Goal: Task Accomplishment & Management: Use online tool/utility

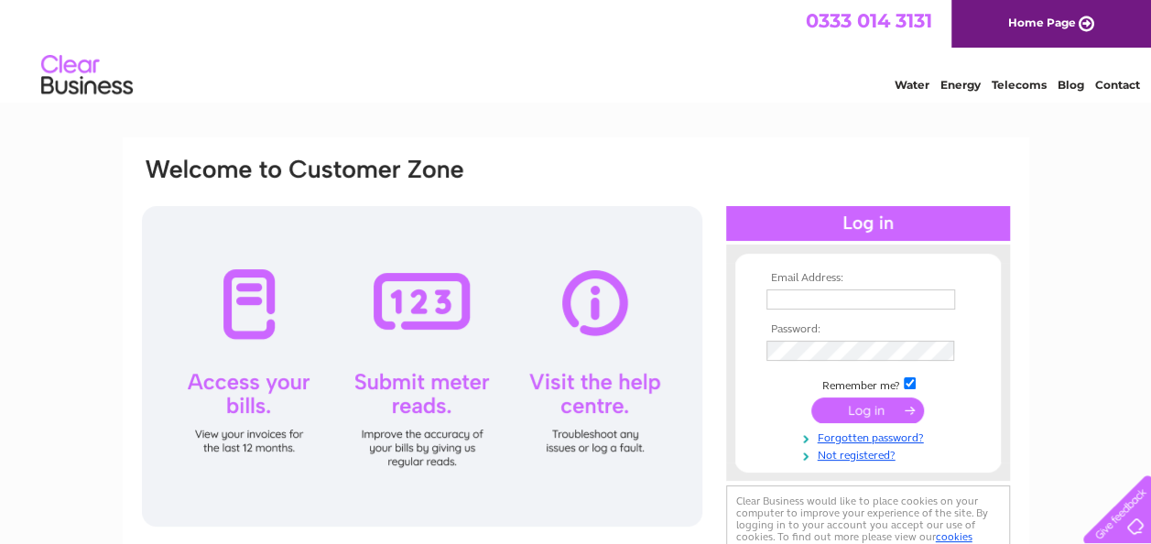
type input "[EMAIL_ADDRESS][DOMAIN_NAME]"
click at [868, 408] on input "submit" at bounding box center [867, 410] width 113 height 26
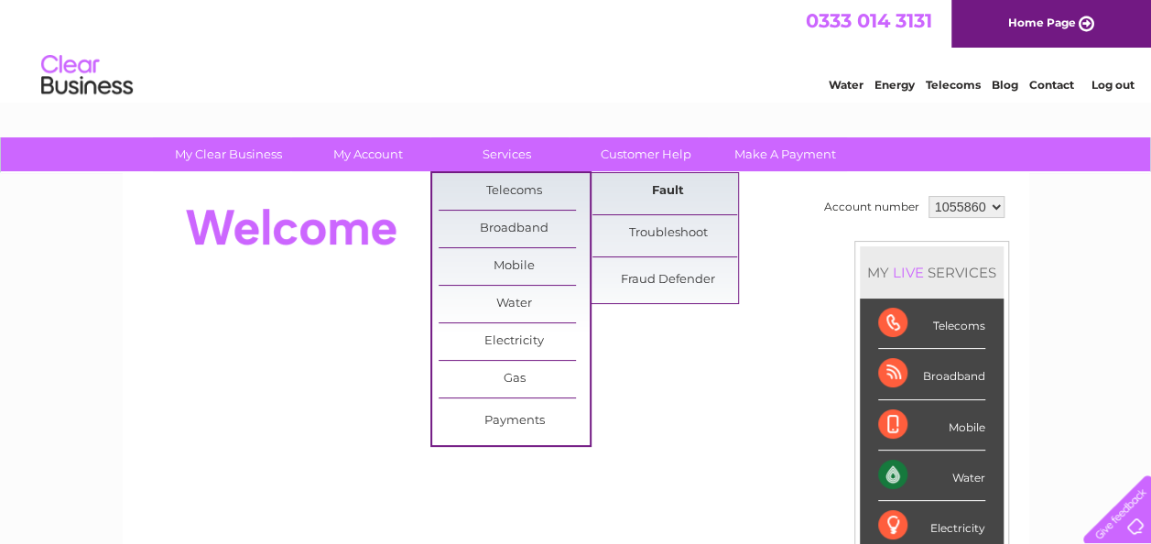
click at [668, 189] on link "Fault" at bounding box center [667, 191] width 151 height 37
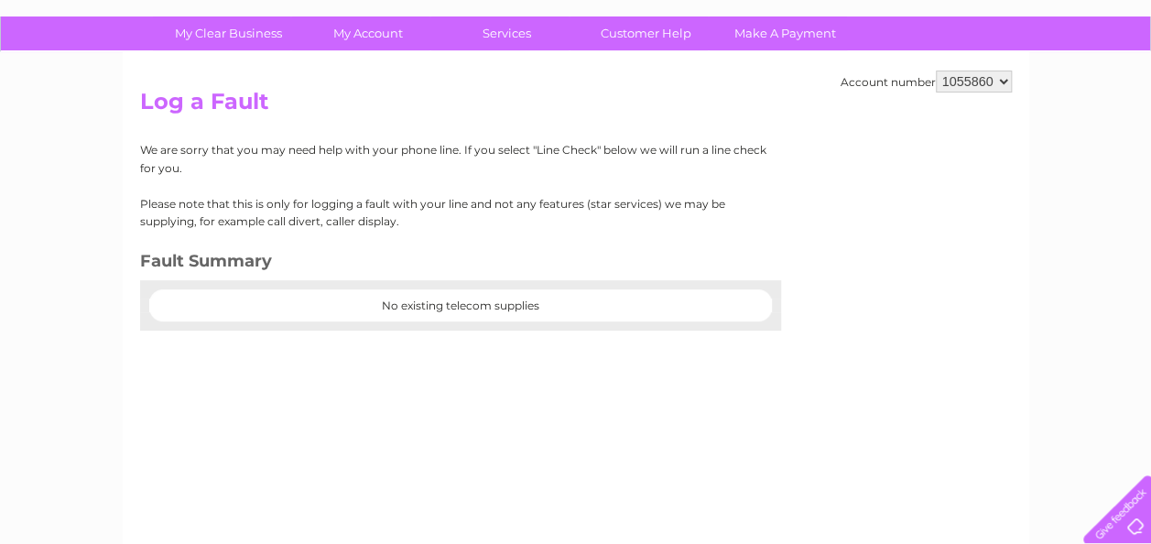
scroll to position [11, 0]
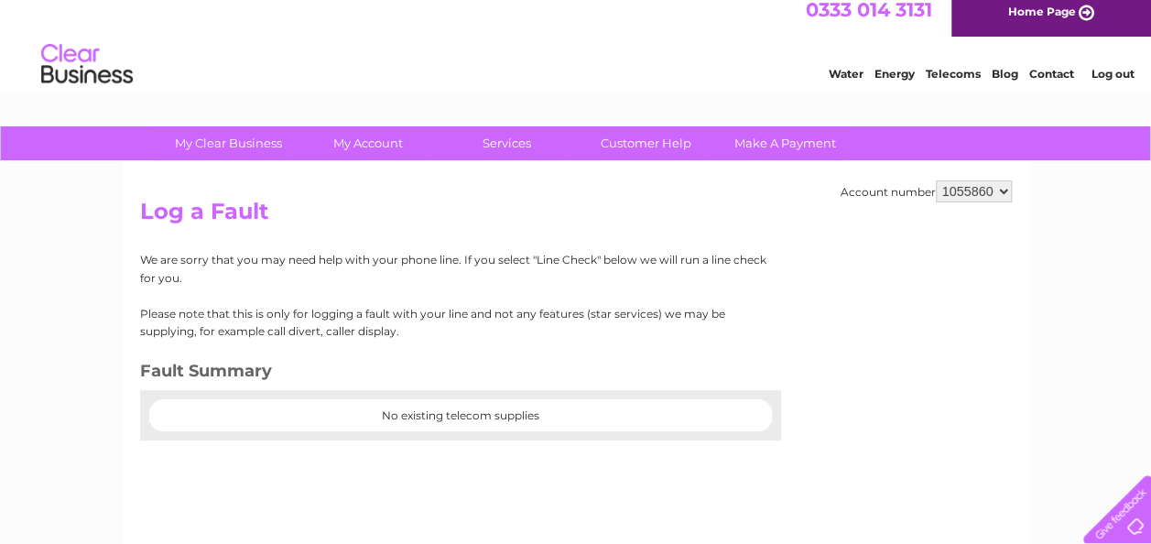
click at [647, 413] on center "No existing telecom supplies" at bounding box center [460, 415] width 623 height 13
click at [509, 405] on div at bounding box center [460, 399] width 641 height 18
drag, startPoint x: 517, startPoint y: 415, endPoint x: 523, endPoint y: 425, distance: 11.5
click at [523, 425] on div "No existing telecom supplies" at bounding box center [460, 415] width 641 height 50
click at [1010, 192] on select "1055860 1077212" at bounding box center [974, 191] width 76 height 22
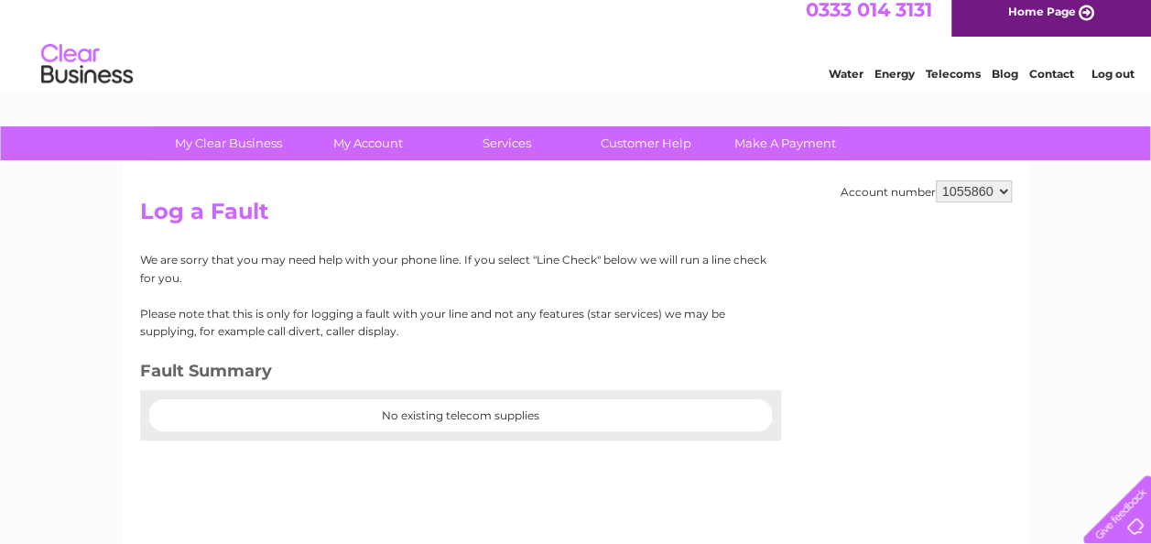
select select "1077212"
click at [936, 180] on select "1055860 1077212" at bounding box center [974, 191] width 76 height 22
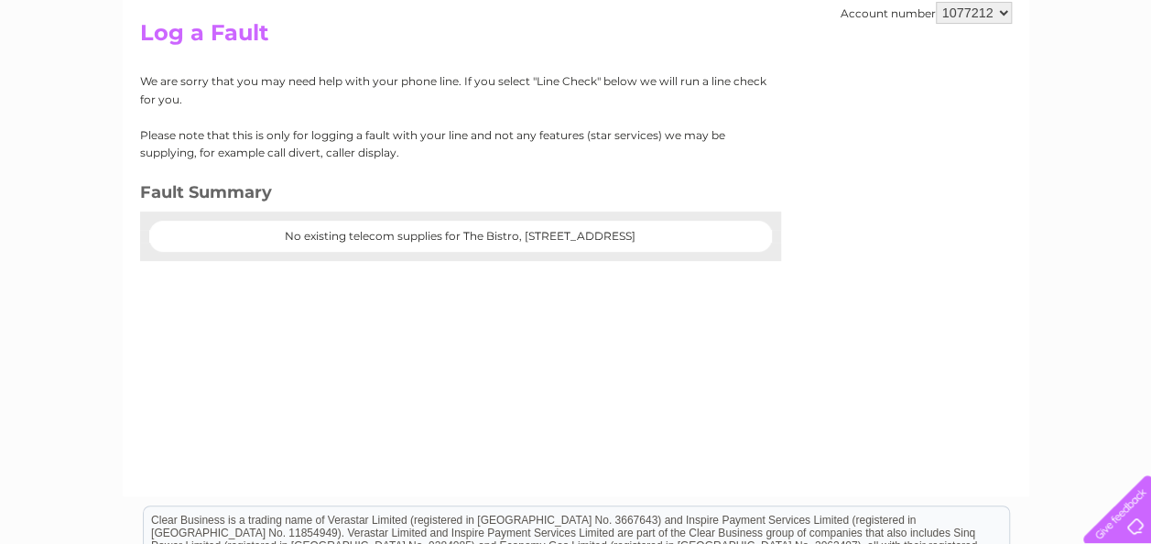
scroll to position [275, 0]
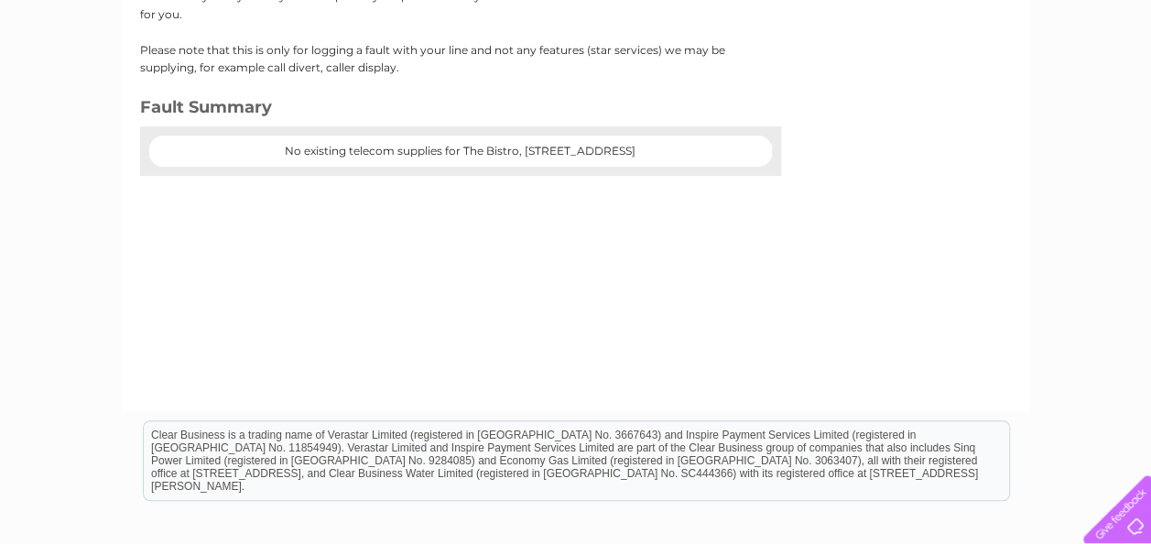
click at [591, 152] on center "No existing telecom supplies for The Bistro, Main Street, Fettercairn, Laurence…" at bounding box center [461, 151] width 586 height 13
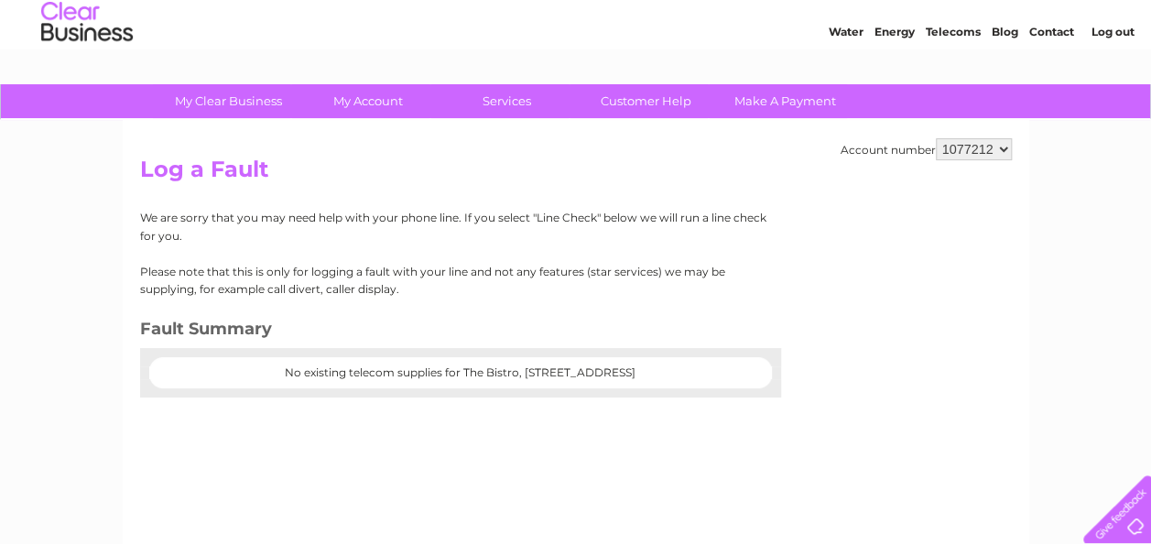
scroll to position [0, 0]
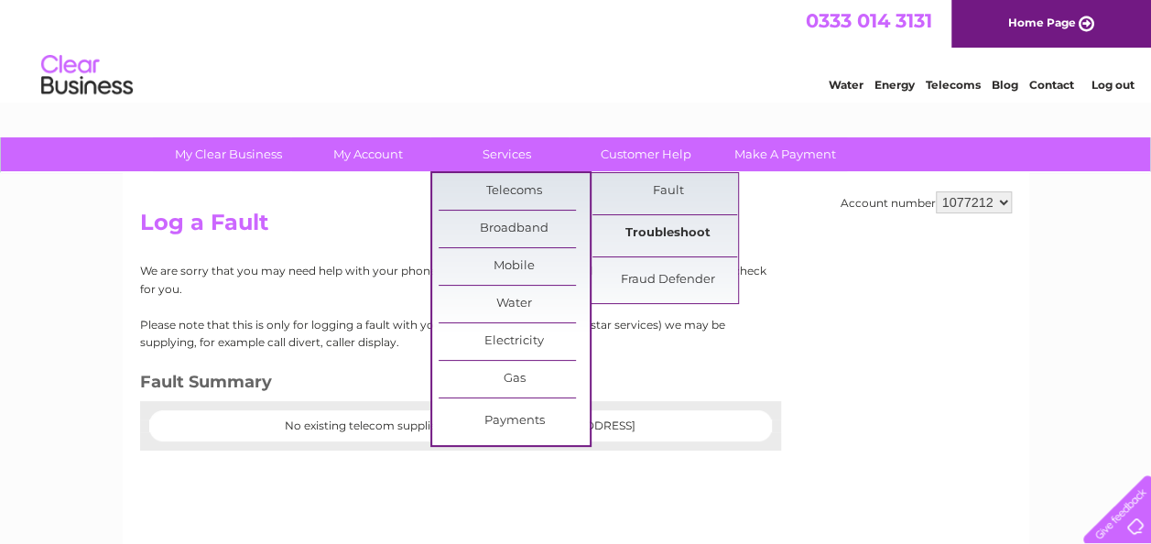
click at [697, 227] on link "Troubleshoot" at bounding box center [667, 233] width 151 height 37
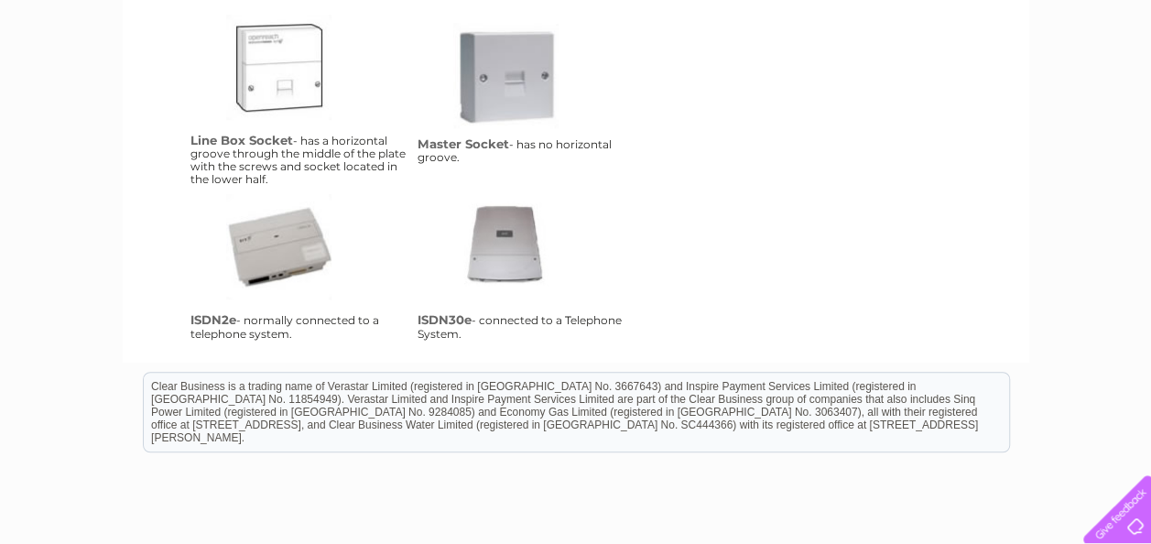
scroll to position [366, 0]
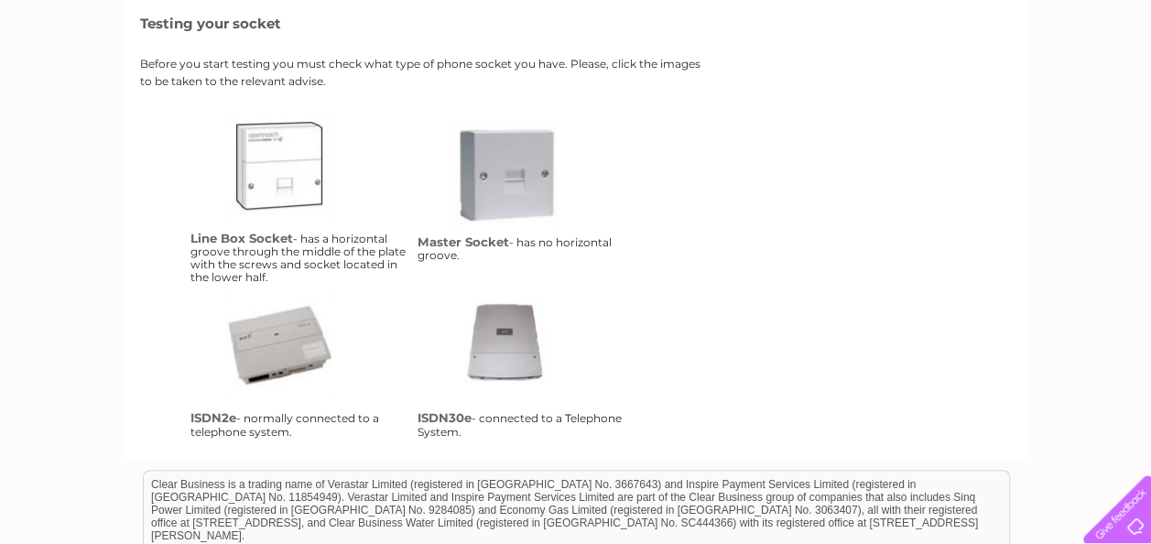
click at [303, 202] on link "lbs" at bounding box center [299, 186] width 146 height 146
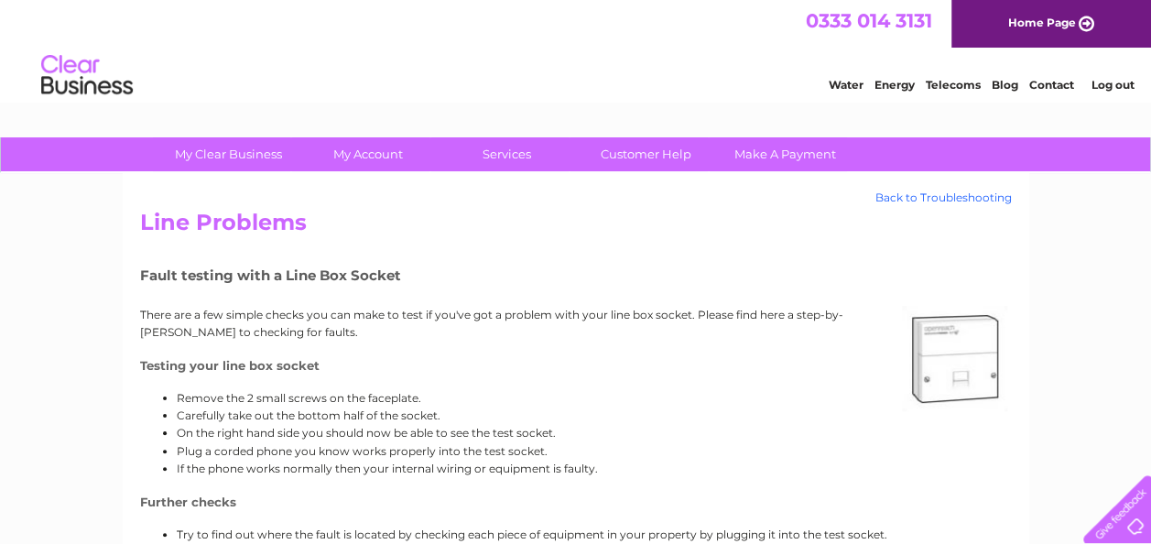
click at [930, 198] on link "Back to Troubleshooting" at bounding box center [943, 197] width 136 height 13
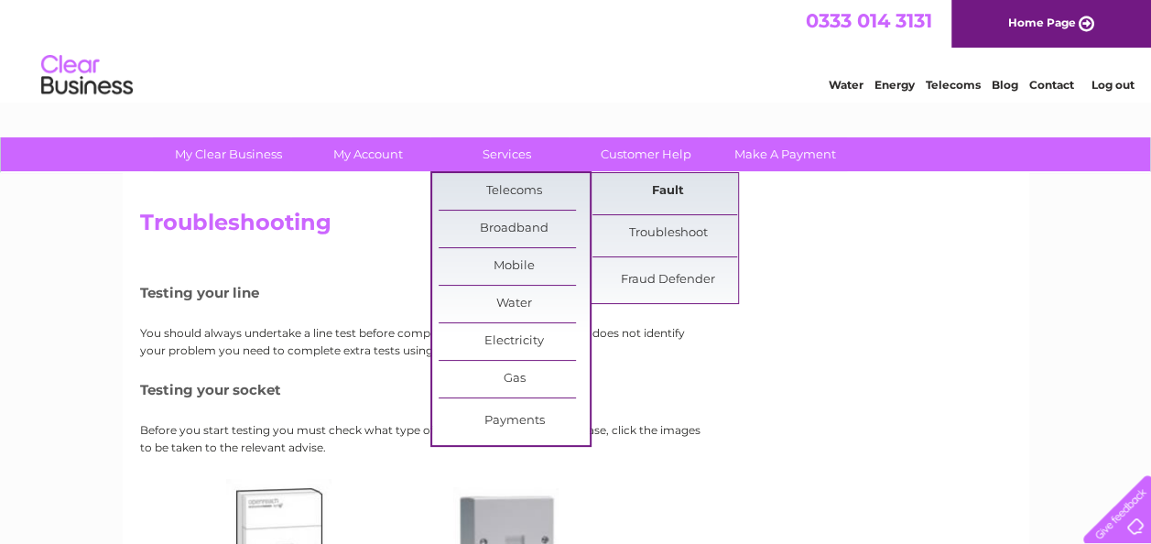
click at [665, 198] on link "Fault" at bounding box center [667, 191] width 151 height 37
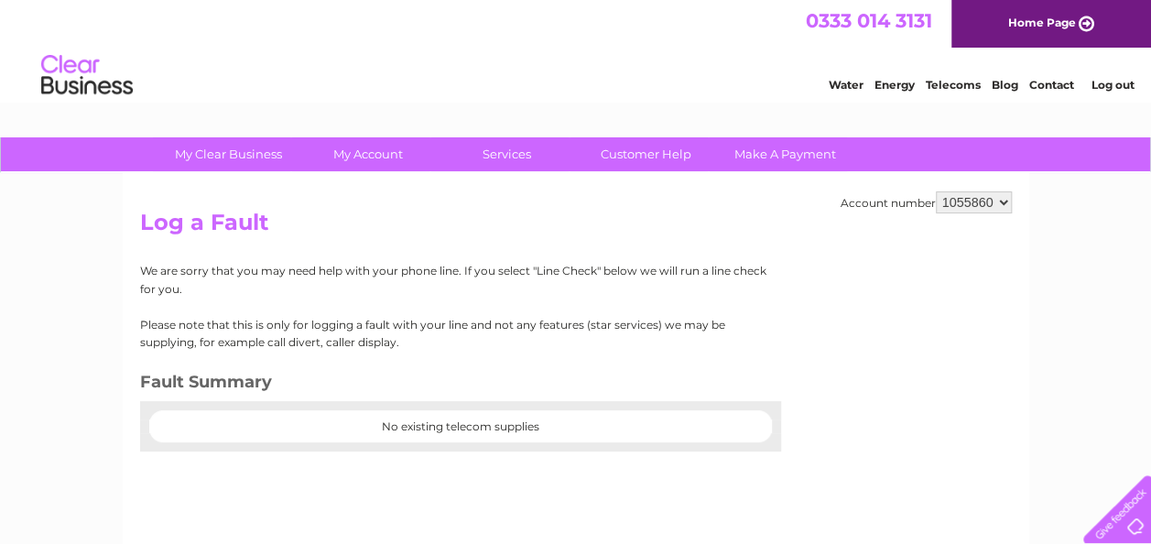
click at [557, 423] on center "No existing telecom supplies" at bounding box center [460, 426] width 623 height 13
click at [995, 199] on select "1055860 1077212" at bounding box center [974, 202] width 76 height 22
select select "1077212"
click at [936, 191] on select "1055860 1077212" at bounding box center [974, 202] width 76 height 22
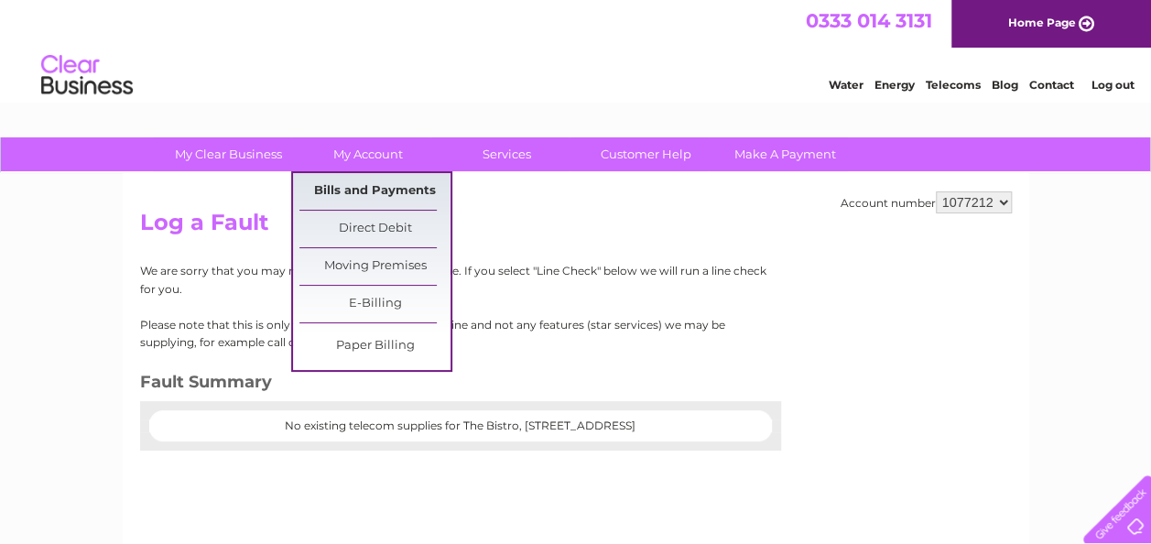
click at [398, 188] on link "Bills and Payments" at bounding box center [374, 191] width 151 height 37
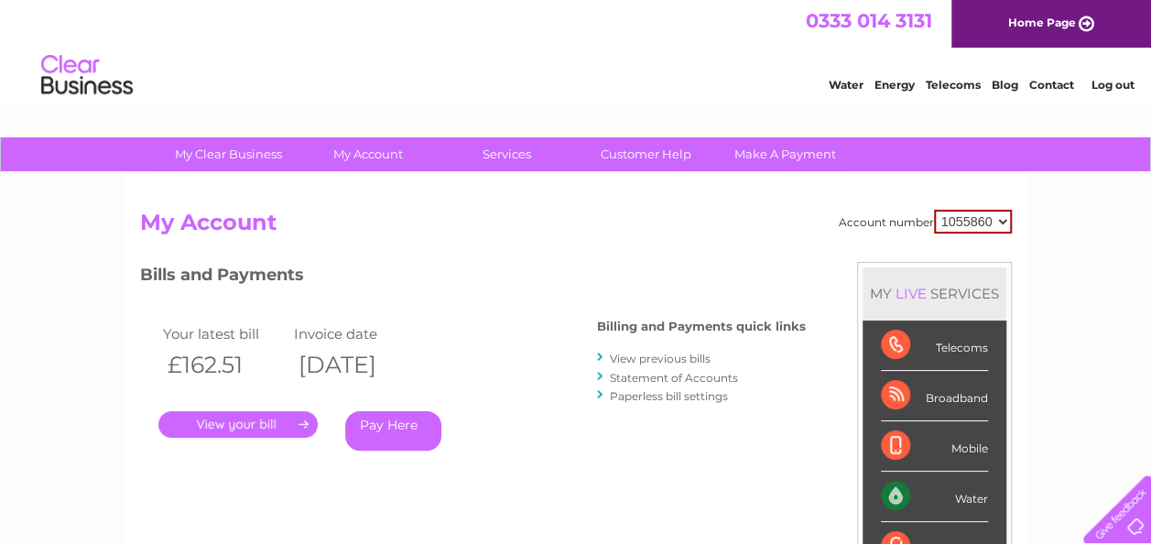
click at [244, 425] on link "." at bounding box center [237, 424] width 159 height 27
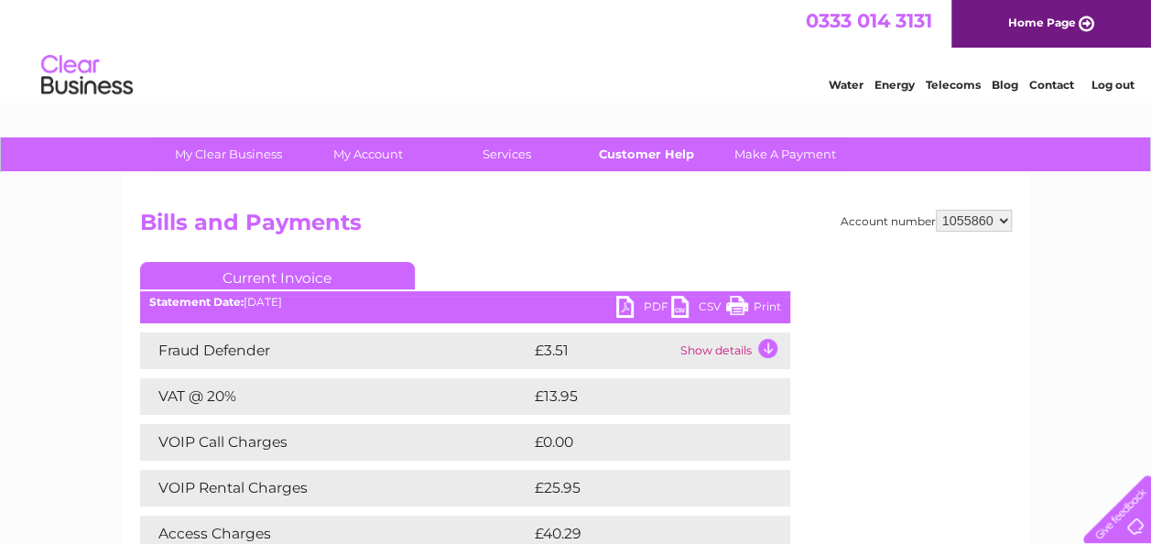
drag, startPoint x: 656, startPoint y: 148, endPoint x: 667, endPoint y: 160, distance: 16.8
click at [656, 148] on link "Customer Help" at bounding box center [645, 154] width 151 height 34
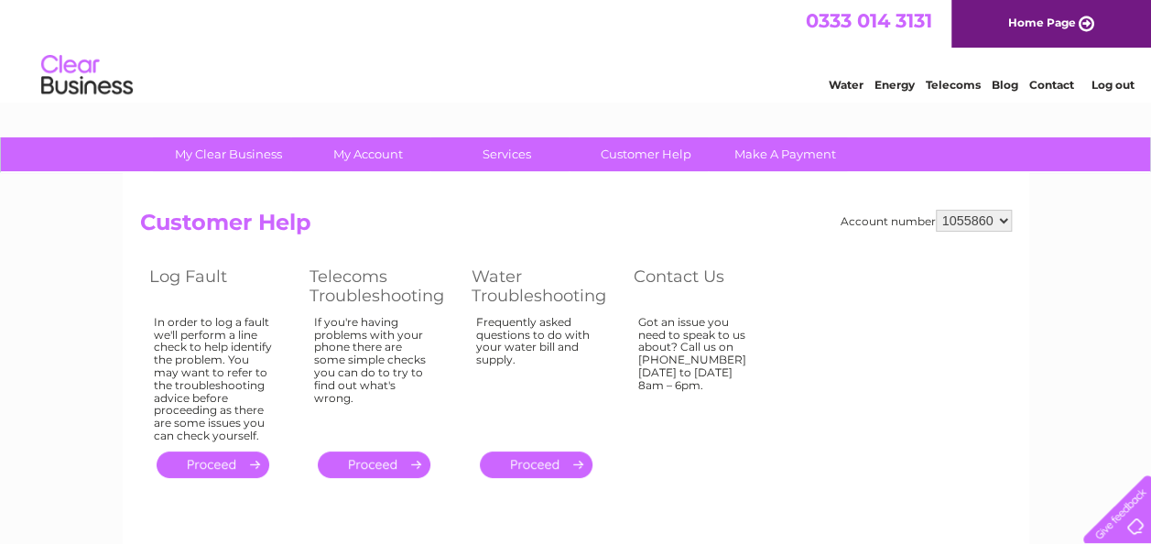
drag, startPoint x: 240, startPoint y: 466, endPoint x: 509, endPoint y: 511, distance: 272.9
click at [242, 466] on link "." at bounding box center [213, 464] width 113 height 27
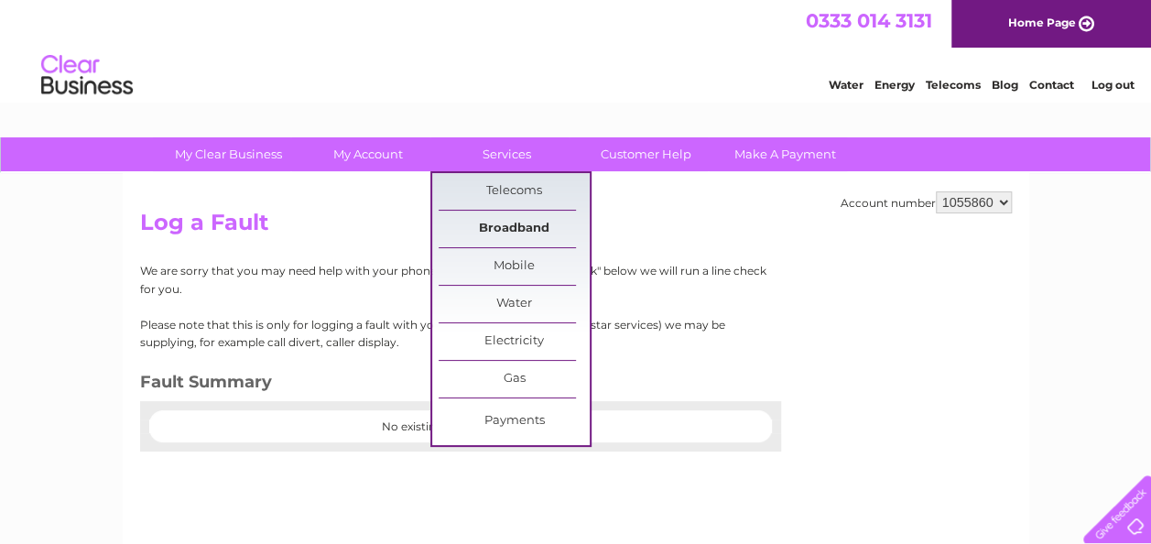
click at [524, 235] on link "Broadband" at bounding box center [514, 229] width 151 height 37
click at [523, 226] on link "Broadband" at bounding box center [514, 229] width 151 height 37
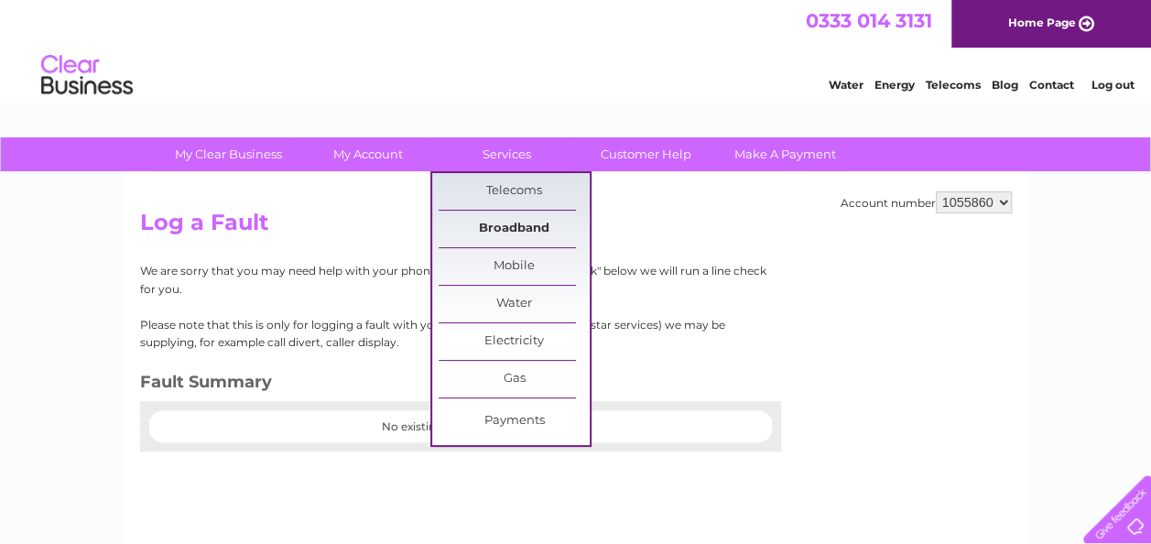
click at [523, 226] on link "Broadband" at bounding box center [514, 229] width 151 height 37
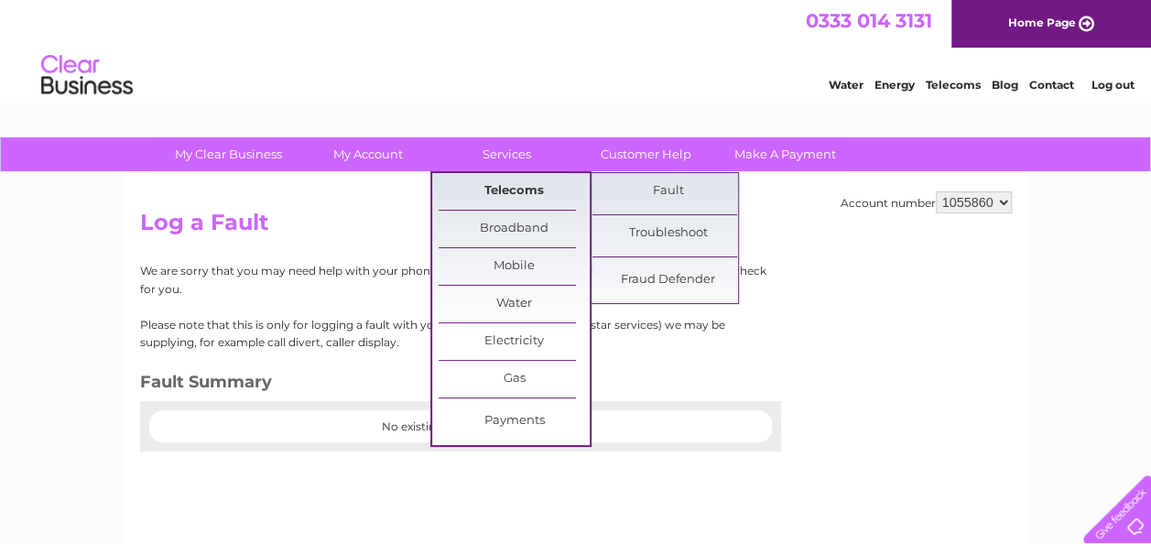
click at [517, 201] on link "Telecoms" at bounding box center [514, 191] width 151 height 37
click at [665, 201] on link "Fault" at bounding box center [667, 191] width 151 height 37
click at [674, 188] on link "Fault" at bounding box center [667, 191] width 151 height 37
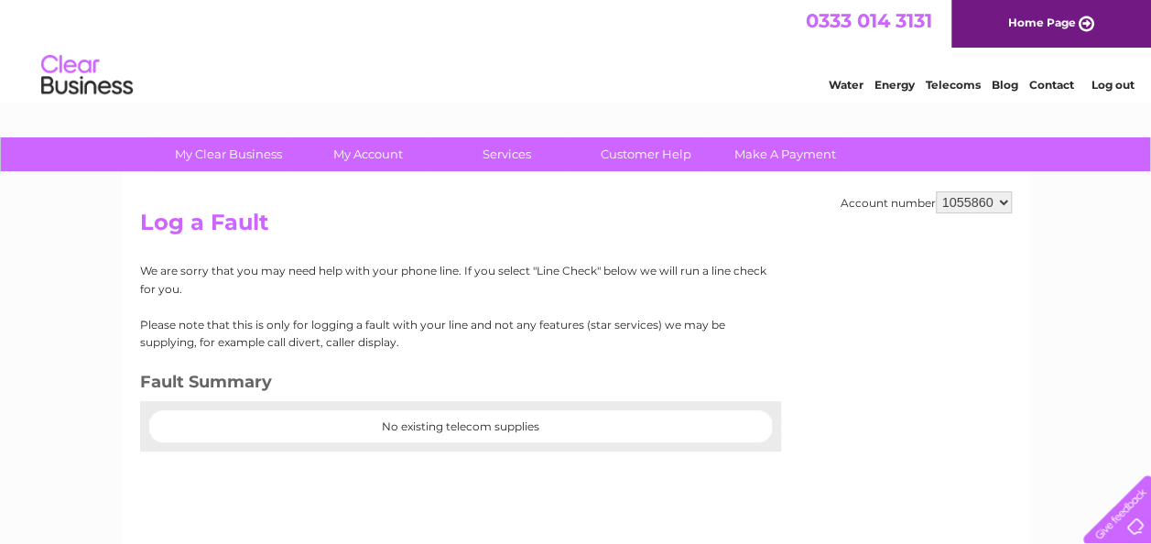
click at [958, 373] on div "Account number 1055860 1077212 Log a Fault We are sorry that you may need help …" at bounding box center [576, 429] width 906 height 513
click at [654, 161] on link "Customer Help" at bounding box center [645, 154] width 151 height 34
click at [665, 148] on link "Customer Help" at bounding box center [645, 154] width 151 height 34
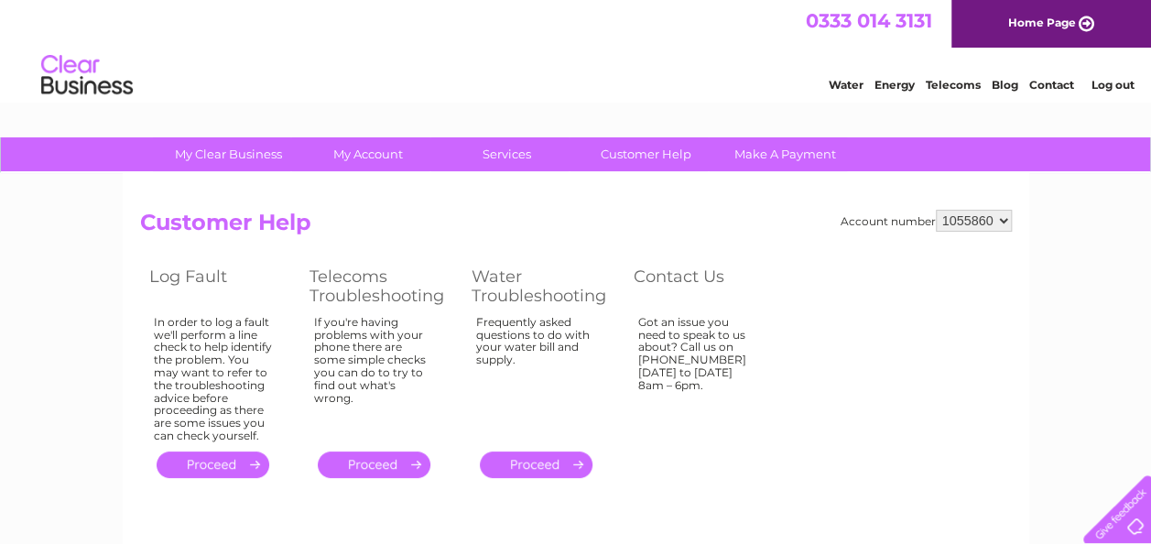
click at [407, 461] on link "." at bounding box center [374, 464] width 113 height 27
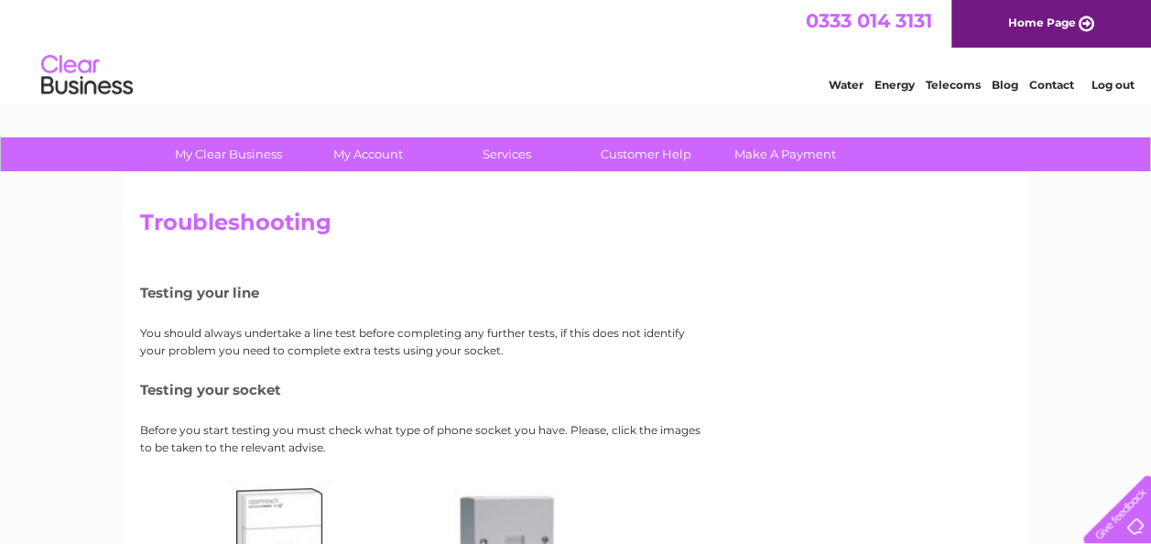
click at [1094, 24] on link "Home Page" at bounding box center [1051, 24] width 200 height 48
